Goal: Task Accomplishment & Management: Manage account settings

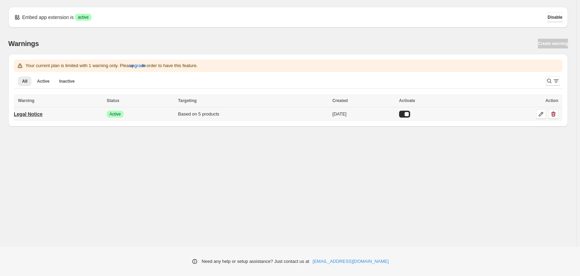
click at [31, 113] on p "Legal Notice" at bounding box center [28, 114] width 29 height 7
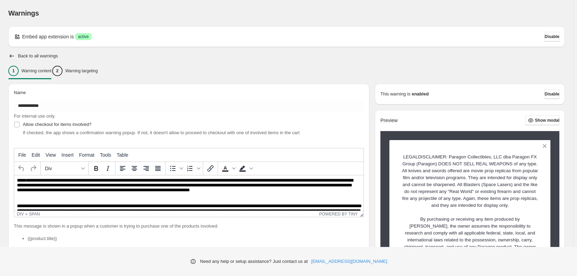
click at [32, 55] on h2 "Back to all warnings" at bounding box center [38, 56] width 40 height 6
click at [11, 54] on icon "button" at bounding box center [11, 55] width 7 height 7
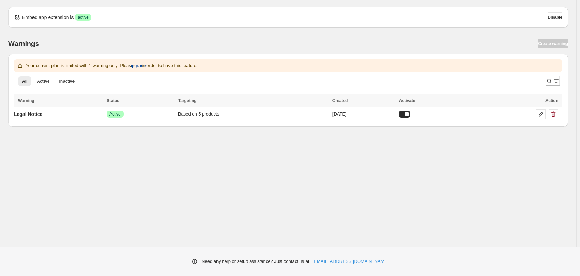
click at [146, 66] on span "upgrade" at bounding box center [138, 65] width 17 height 7
click at [237, 118] on td "Based on 5 products" at bounding box center [253, 114] width 154 height 14
click at [206, 114] on div "Based on 5 products" at bounding box center [253, 114] width 150 height 7
click at [35, 114] on p "Legal Notice" at bounding box center [28, 114] width 29 height 7
click at [150, 18] on div "Embed app extension is Success active Disable" at bounding box center [288, 17] width 549 height 10
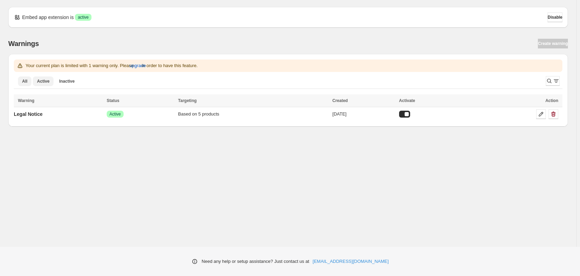
click at [42, 83] on span "Active" at bounding box center [43, 81] width 12 height 6
click at [28, 83] on button "All" at bounding box center [24, 81] width 13 height 10
click at [542, 113] on icon at bounding box center [541, 114] width 7 height 7
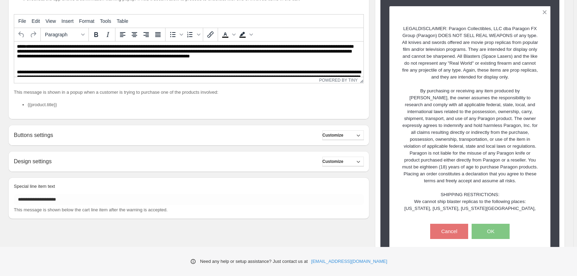
scroll to position [99, 0]
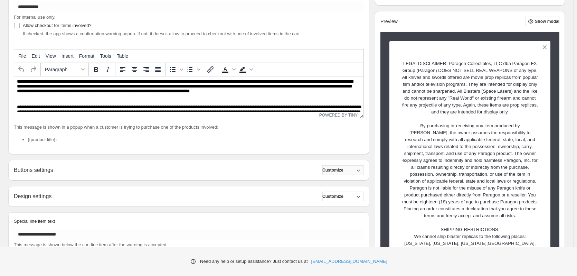
click at [362, 169] on icon "button" at bounding box center [358, 169] width 7 height 7
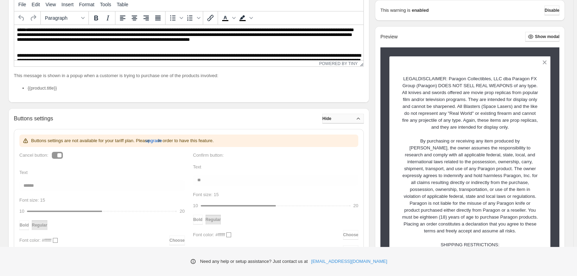
scroll to position [118, 0]
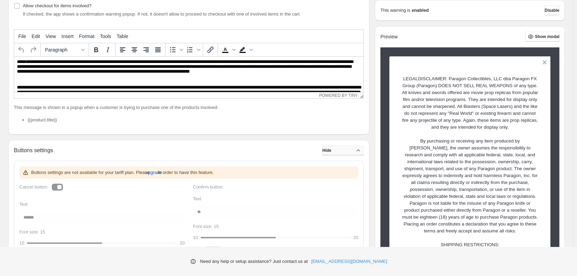
click at [287, 153] on div "Buttons settings Hide" at bounding box center [189, 150] width 350 height 10
click at [361, 147] on icon "button" at bounding box center [358, 150] width 7 height 7
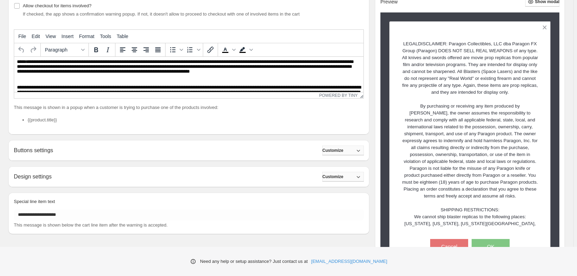
click at [361, 176] on icon "button" at bounding box center [358, 176] width 7 height 7
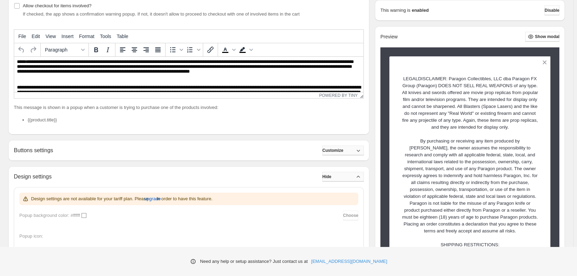
click at [361, 175] on icon "button" at bounding box center [358, 176] width 7 height 7
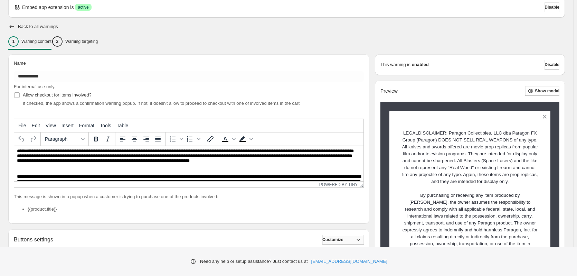
scroll to position [15, 0]
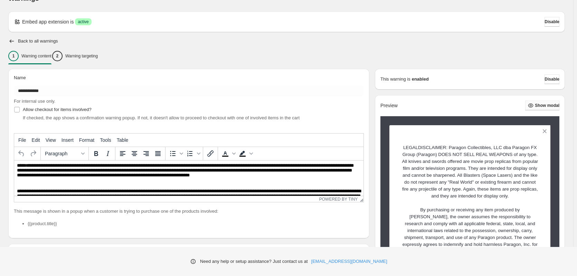
click at [554, 105] on span "Show modal" at bounding box center [547, 106] width 25 height 6
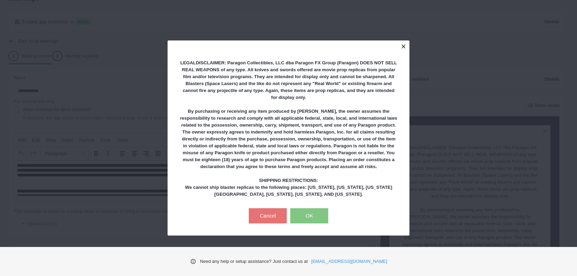
click at [402, 46] on button at bounding box center [403, 46] width 12 height 12
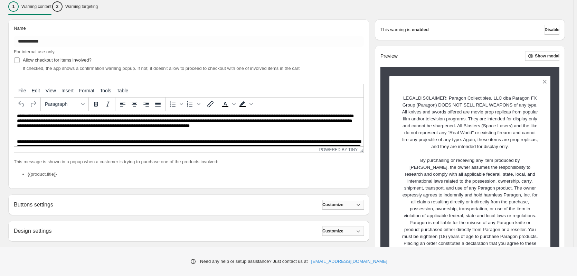
scroll to position [0, 0]
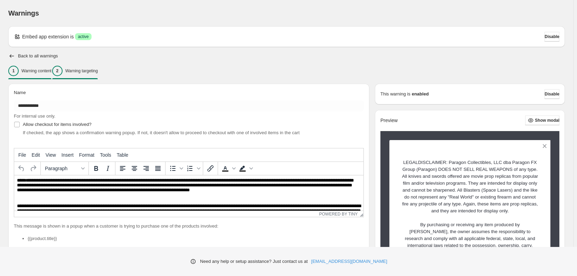
click at [89, 74] on div "2 Warning targeting" at bounding box center [75, 71] width 46 height 10
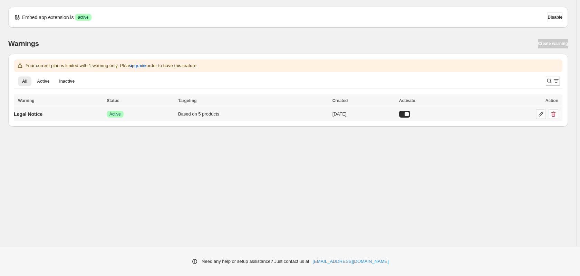
click at [541, 115] on icon at bounding box center [541, 114] width 7 height 7
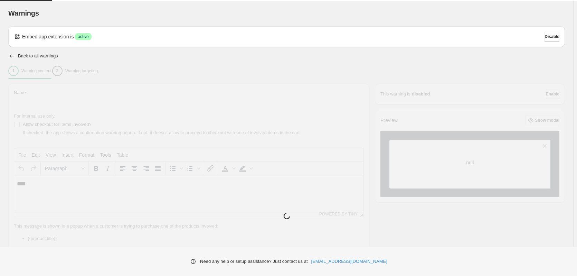
type input "**********"
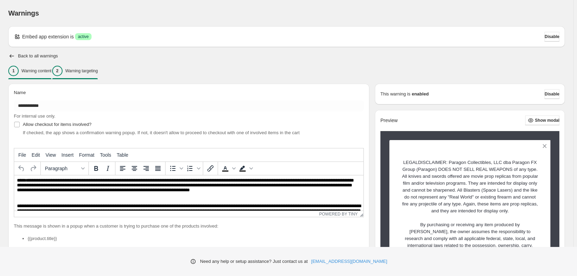
click at [89, 70] on p "Warning targeting" at bounding box center [81, 71] width 32 height 6
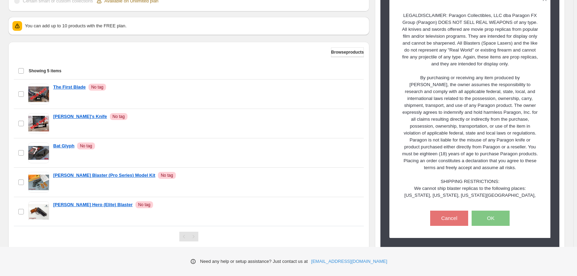
scroll to position [242, 0]
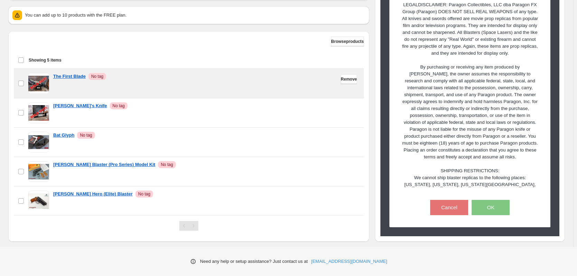
click at [92, 76] on span "No tag" at bounding box center [97, 77] width 12 height 6
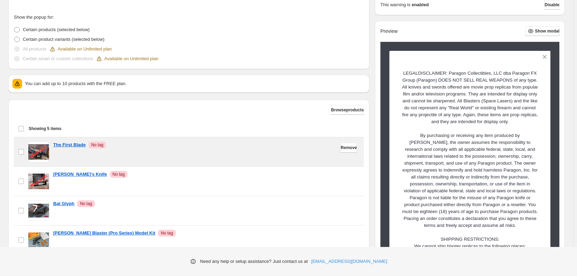
scroll to position [173, 0]
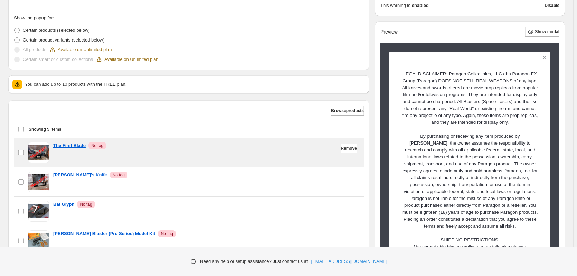
click at [96, 146] on span "No tag" at bounding box center [97, 146] width 12 height 6
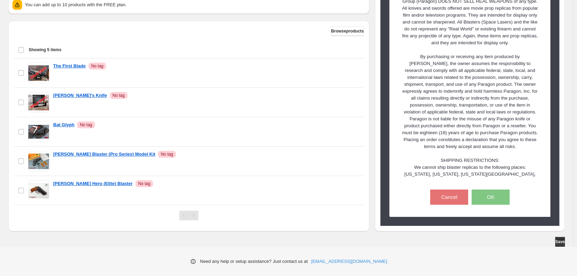
scroll to position [252, 0]
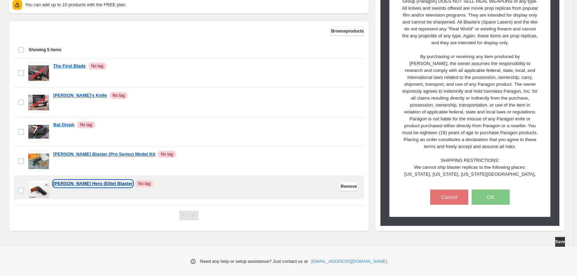
click at [92, 183] on p "Deckard's Hero (Elite) Blaster" at bounding box center [92, 183] width 79 height 7
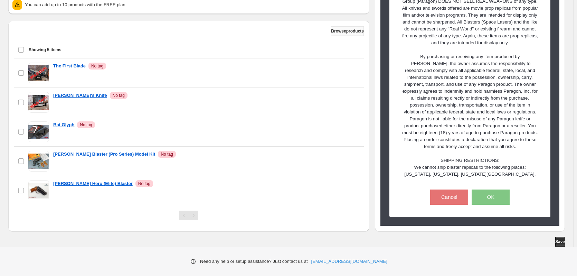
click at [344, 29] on span "Browse products" at bounding box center [347, 31] width 33 height 6
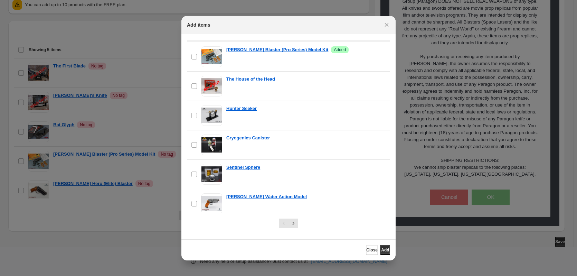
scroll to position [595, 0]
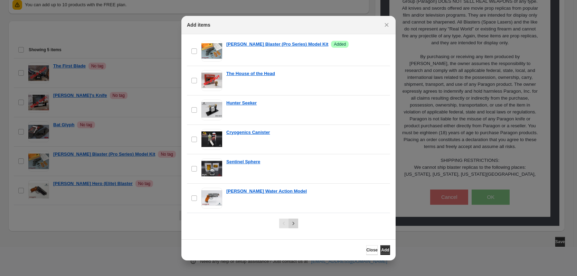
click at [293, 224] on icon "Next" at bounding box center [293, 223] width 7 height 7
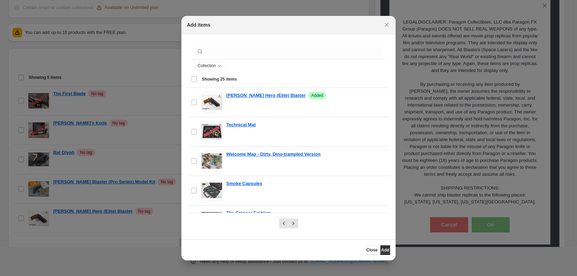
scroll to position [183, 0]
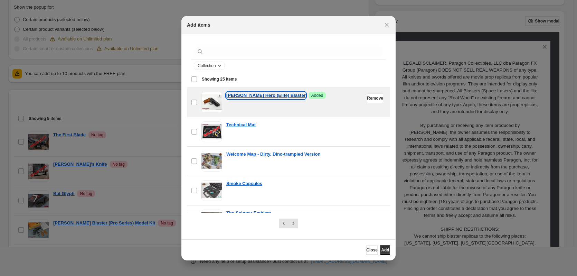
click at [264, 95] on p "Deckard's Hero (Elite) Blaster" at bounding box center [265, 95] width 79 height 7
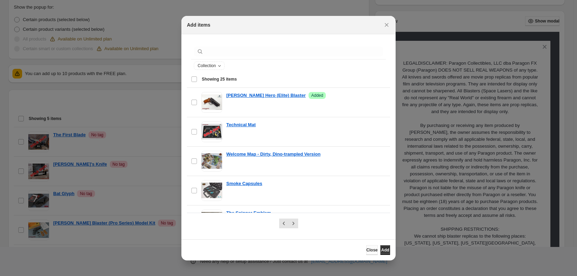
click at [366, 252] on span "Close" at bounding box center [371, 250] width 11 height 6
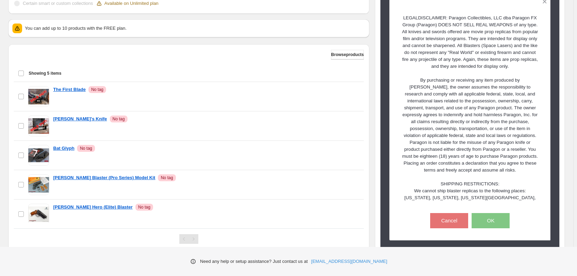
scroll to position [252, 0]
